Goal: Find contact information: Find contact information

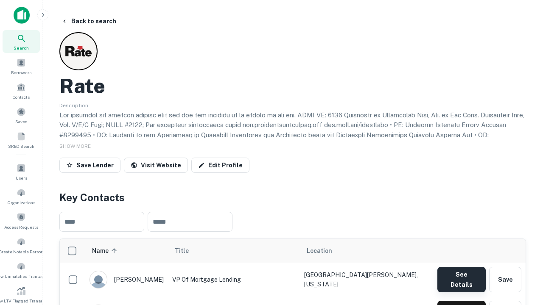
click at [461, 275] on button "See Details" at bounding box center [461, 279] width 48 height 25
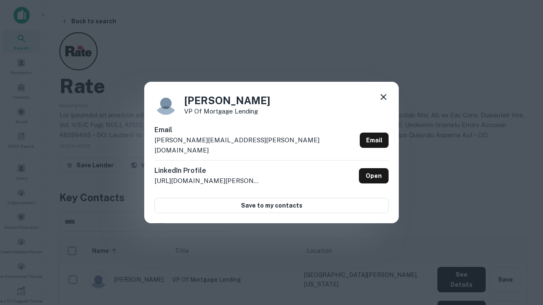
click at [383, 102] on icon at bounding box center [383, 97] width 10 height 10
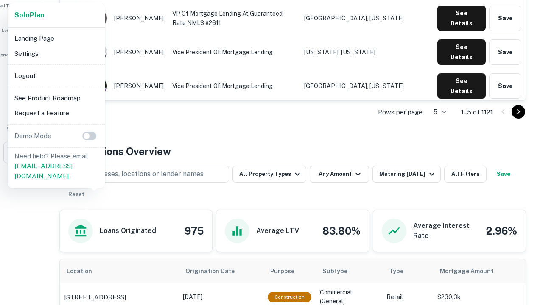
click at [56, 75] on li "Logout" at bounding box center [56, 75] width 91 height 15
